Goal: Transaction & Acquisition: Obtain resource

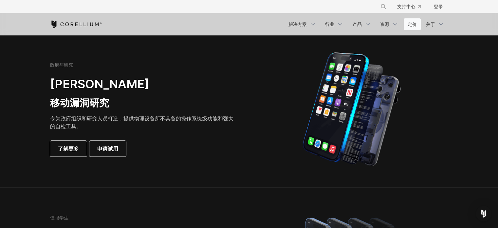
click at [410, 25] on font "定价" at bounding box center [412, 24] width 9 height 6
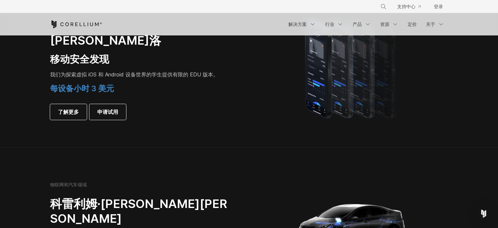
scroll to position [458, 0]
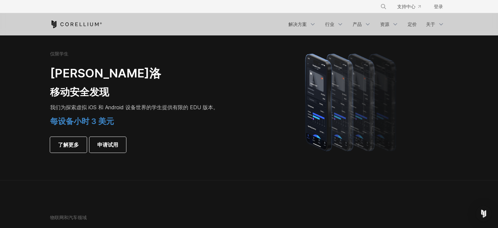
click at [186, 125] on h4 "每设备小时 3 美元" at bounding box center [141, 121] width 183 height 10
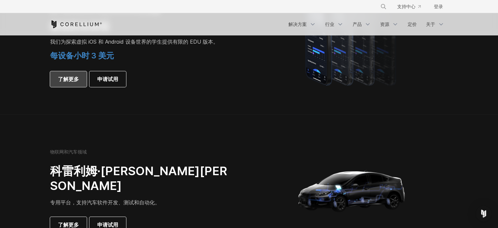
click at [63, 78] on font "了解更多" at bounding box center [68, 79] width 21 height 7
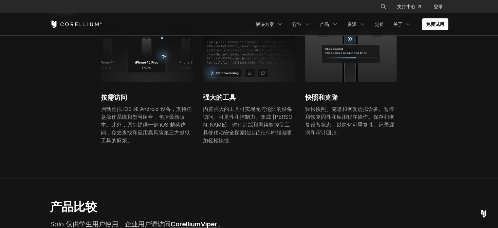
scroll to position [229, 0]
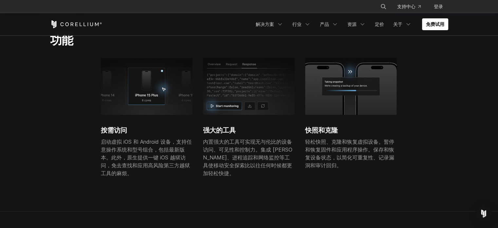
click at [170, 172] on p "启动虚拟 iOS 和 Android 设备，支持任意操作系统和型号组合，包括最新版本。此外，原生提供一键 iOS 越狱访问，免去查找和应用高风险第三方越狱工具…" at bounding box center [147, 157] width 92 height 39
click at [429, 150] on div "按需访问 启动虚拟 iOS 和 Android 设备，支持任意操作系统和型号组合，包括最新版本。此外，原生提供一键 iOS 越狱访问，免去查找和应用高风险第三…" at bounding box center [254, 124] width 408 height 132
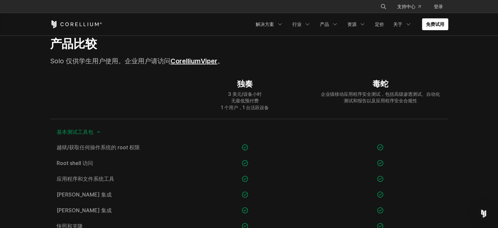
scroll to position [426, 0]
click at [282, 106] on div "独奏 3 美元/设备小时 无最低预付费 1 个用户，1 台活跃设备" at bounding box center [245, 93] width 135 height 47
click at [275, 106] on div "独奏 3 美元/设备小时 无最低预付费 1 个用户，1 台活跃设备" at bounding box center [245, 93] width 135 height 47
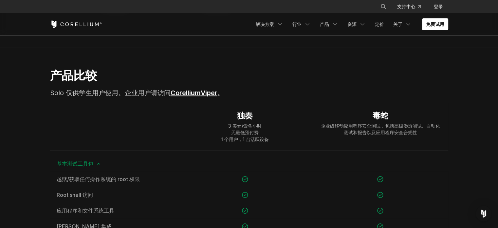
scroll to position [196, 0]
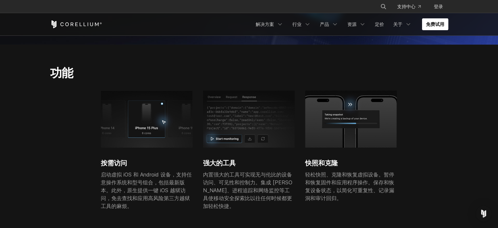
click at [439, 24] on font "免费试用" at bounding box center [435, 24] width 18 height 6
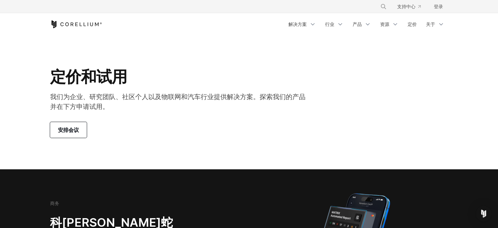
click at [69, 131] on font "安排会议" at bounding box center [68, 129] width 21 height 7
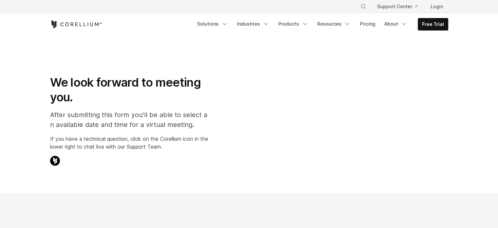
select select "**"
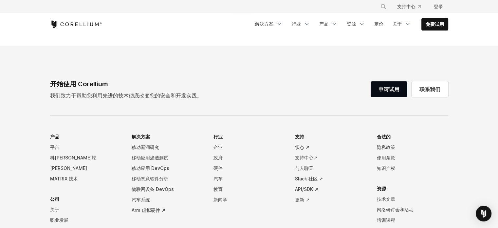
scroll to position [393, 0]
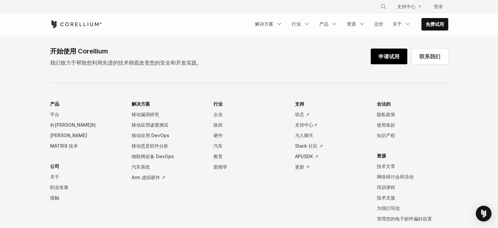
click at [390, 50] on link "申请试用" at bounding box center [389, 56] width 37 height 16
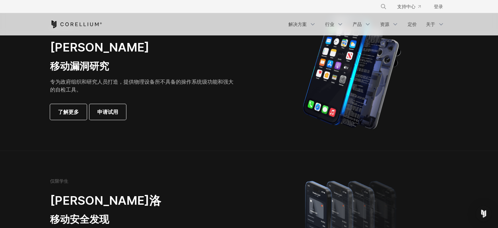
scroll to position [294, 0]
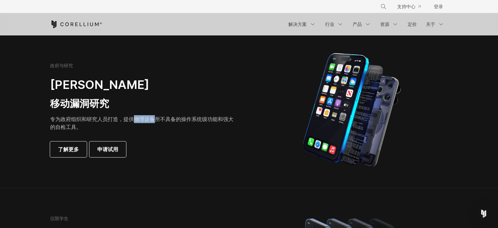
drag, startPoint x: 133, startPoint y: 121, endPoint x: 156, endPoint y: 121, distance: 22.6
click at [156, 121] on font "专为政府组织和研究人员打造，提供物理设备所不具备的操作系统级功能和强大的自检工具。" at bounding box center [141, 123] width 183 height 14
click at [164, 128] on p "专为政府组织和研究人员打造，提供物理设备所不具备的操作系统级功能和强大的自检工具。" at bounding box center [141, 123] width 183 height 16
click at [183, 128] on p "专为政府组织和研究人员打造，提供物理设备所不具备的操作系统级功能和强大的自检工具。" at bounding box center [141, 123] width 183 height 16
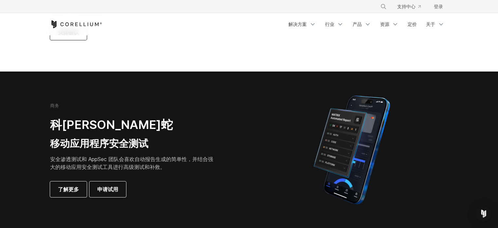
scroll to position [0, 0]
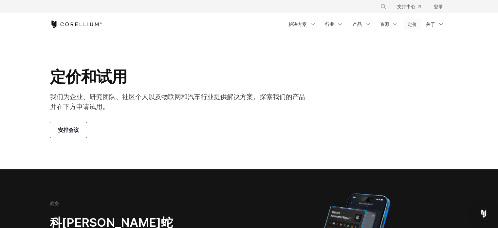
click at [413, 22] on font "定价" at bounding box center [412, 24] width 9 height 6
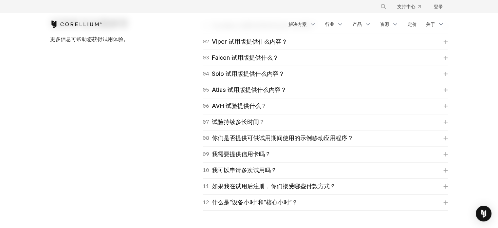
scroll to position [985, 0]
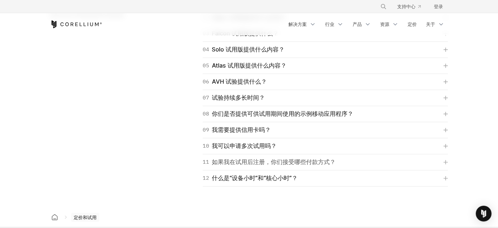
click at [260, 160] on font "如果我在试用后注册，你们接受哪些付款方式？" at bounding box center [274, 161] width 124 height 7
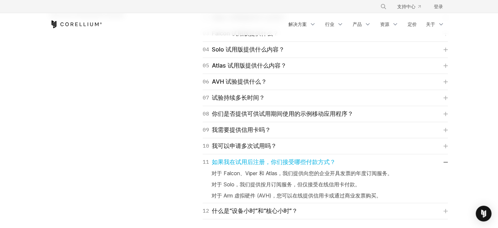
scroll to position [1051, 0]
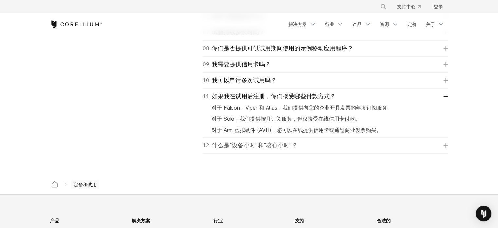
click at [271, 145] on font "什么是“设备小时”和“核心小时”？" at bounding box center [255, 144] width 86 height 7
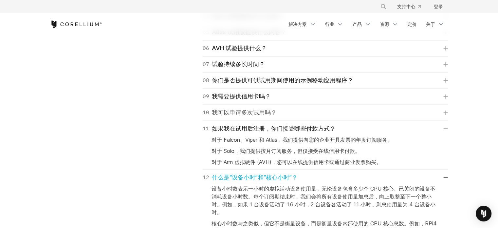
scroll to position [1018, 0]
click at [259, 116] on font "我可以申请多次试用吗？" at bounding box center [244, 112] width 65 height 9
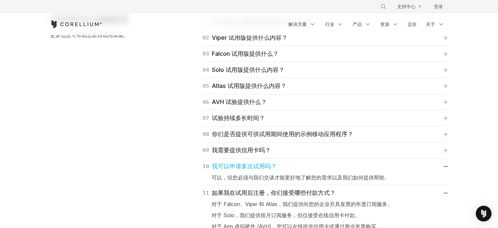
scroll to position [952, 0]
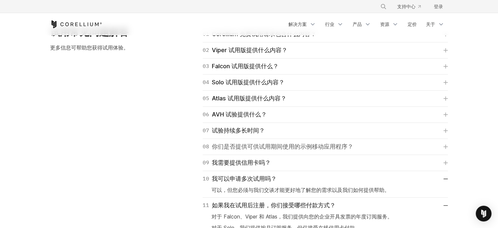
click at [257, 146] on font "你们是否提供可供试用期间使用的示例移动应用程序？" at bounding box center [282, 146] width 141 height 7
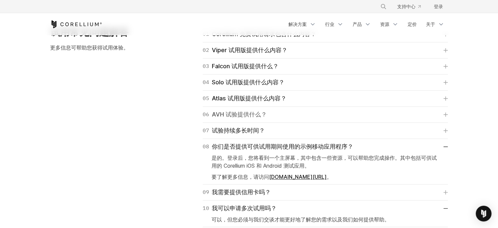
click at [251, 116] on font "AVH 试验提供什么？" at bounding box center [239, 114] width 55 height 7
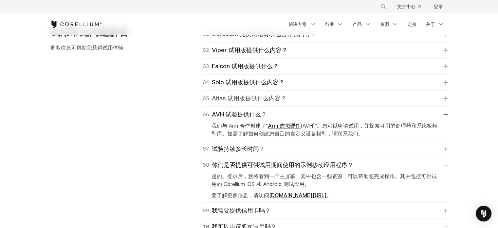
click at [272, 101] on font "Atlas 试用版提供什么内容？" at bounding box center [249, 98] width 75 height 7
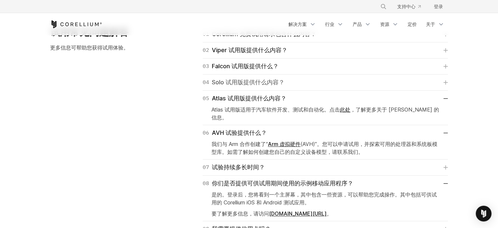
click at [278, 82] on font "Solo 试用版提供什么内容？" at bounding box center [248, 82] width 73 height 7
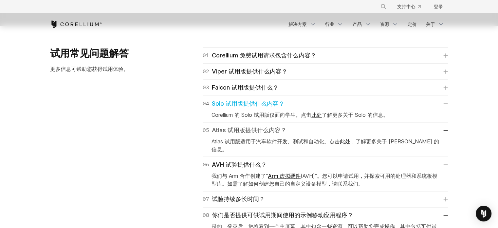
scroll to position [920, 0]
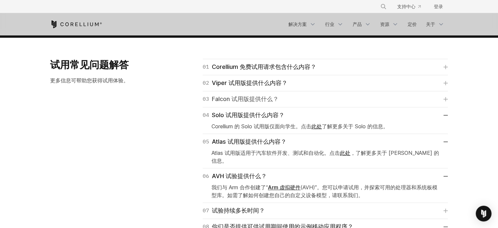
click at [262, 100] on font "Falcon 试用版提供什么？" at bounding box center [245, 98] width 67 height 7
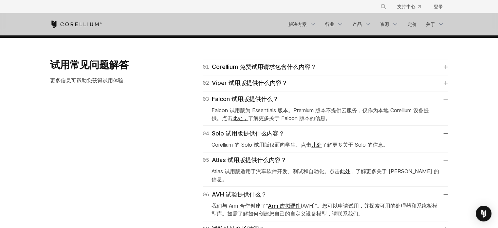
click at [342, 118] on p "Falcon 试用版为 Essentials 版本。Premium 版本不提供云服务，仅作为本地 Corellium 设备提供。点击 此处， 了解更多关于 F…" at bounding box center [326, 114] width 228 height 16
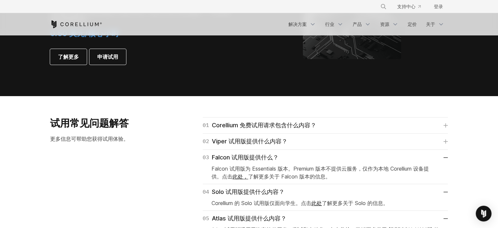
scroll to position [854, 0]
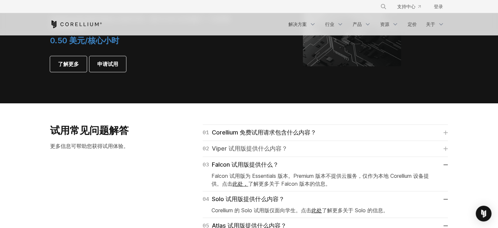
click at [261, 147] on font "Viper 试用版提供什么内容？" at bounding box center [250, 148] width 76 height 7
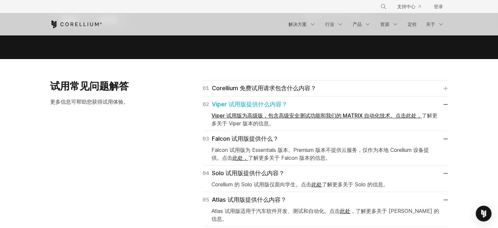
scroll to position [887, 0]
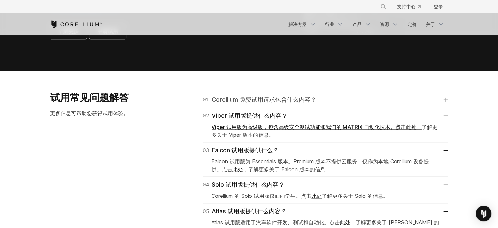
click at [290, 103] on font "Corellium 免费试用请求包含什么内容？" at bounding box center [264, 99] width 104 height 9
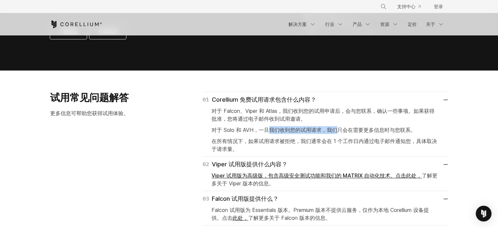
drag, startPoint x: 271, startPoint y: 131, endPoint x: 339, endPoint y: 132, distance: 67.8
click at [339, 132] on font "对于 Solo 和 AVH，一旦我们收到您的试用请求，我们只会在需要更多信息时与您联系。" at bounding box center [314, 129] width 204 height 7
click at [364, 132] on font "对于 Solo 和 AVH，一旦我们收到您的试用请求，我们只会在需要更多信息时与您联系。" at bounding box center [314, 129] width 204 height 7
click at [240, 148] on p "在所有情况下，如果试用请求被拒绝，我们通常会在 1 个工作日内通过电子邮件通知您，具体取决于请求量。" at bounding box center [326, 145] width 228 height 16
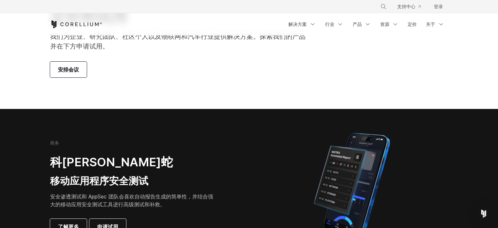
scroll to position [0, 0]
